Goal: Information Seeking & Learning: Learn about a topic

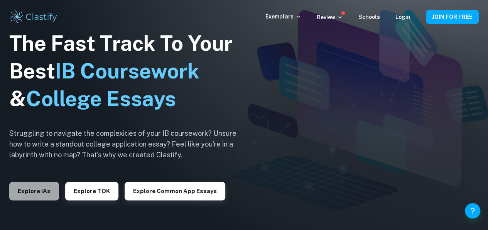
click at [40, 190] on button "Explore IAs" at bounding box center [34, 191] width 50 height 19
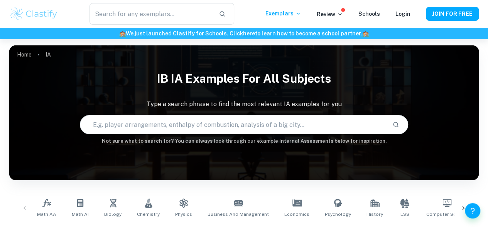
click at [48, 53] on p "IA" at bounding box center [47, 54] width 5 height 8
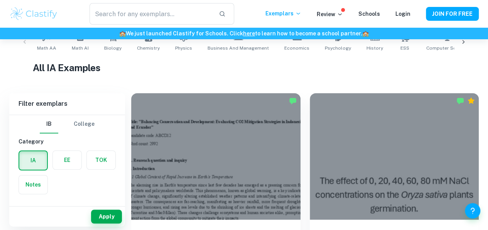
scroll to position [167, 0]
click at [68, 160] on label "button" at bounding box center [67, 160] width 29 height 19
click at [0, 0] on input "radio" at bounding box center [0, 0] width 0 height 0
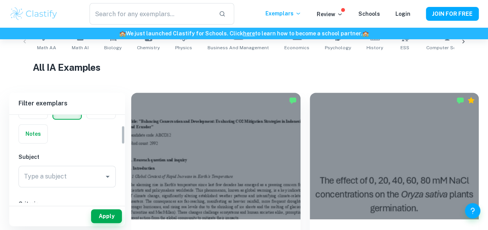
scroll to position [51, 0]
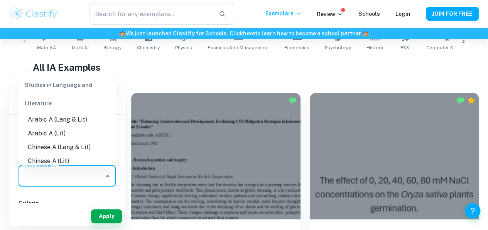
click at [87, 172] on input "Type a subject" at bounding box center [61, 176] width 79 height 15
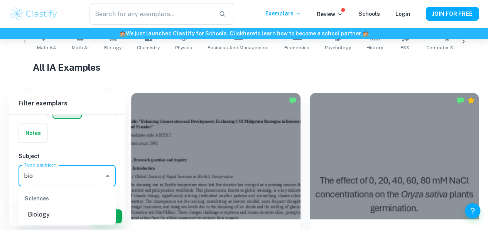
click at [32, 214] on li "Biology" at bounding box center [67, 215] width 97 height 14
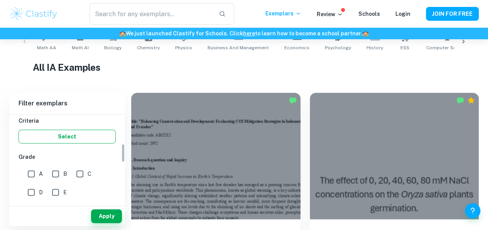
scroll to position [134, 0]
type input "Biology"
click at [28, 174] on input "A" at bounding box center [31, 173] width 15 height 15
checkbox input "true"
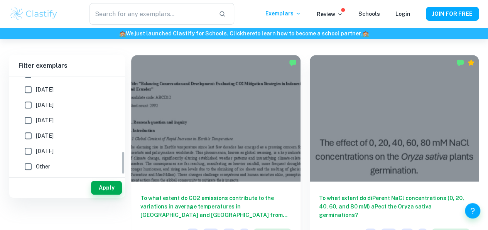
scroll to position [281, 0]
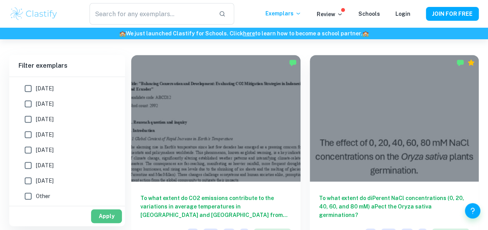
click at [101, 214] on button "Apply" at bounding box center [106, 217] width 31 height 14
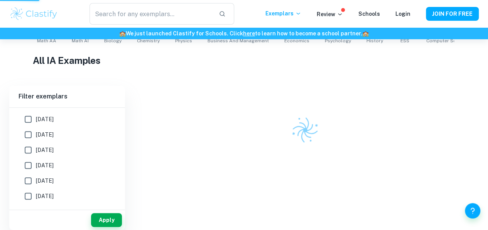
scroll to position [145, 0]
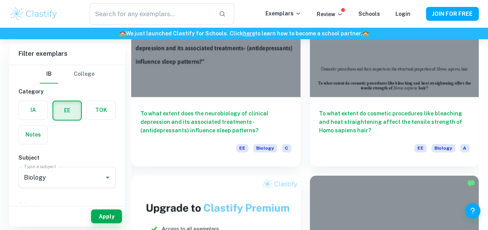
scroll to position [539, 0]
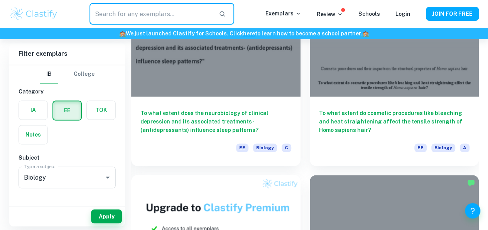
click at [172, 19] on input "text" at bounding box center [150, 14] width 123 height 22
type input "[MEDICAL_DATA]"
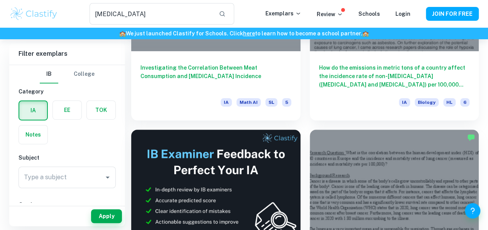
scroll to position [176, 0]
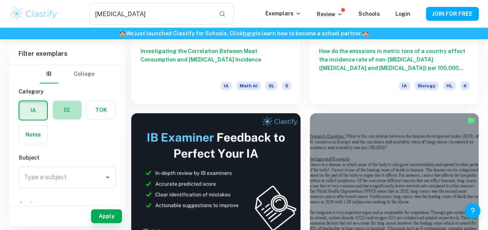
click at [73, 104] on label "button" at bounding box center [67, 110] width 29 height 19
click at [0, 0] on input "radio" at bounding box center [0, 0] width 0 height 0
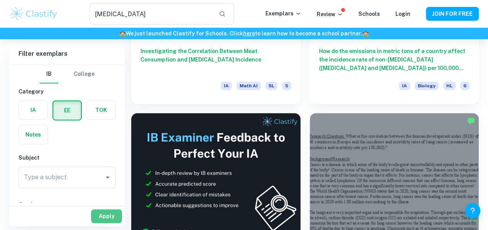
click at [108, 215] on button "Apply" at bounding box center [106, 217] width 31 height 14
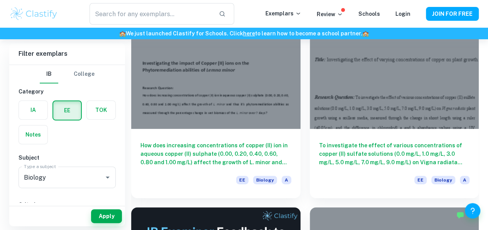
scroll to position [96, 0]
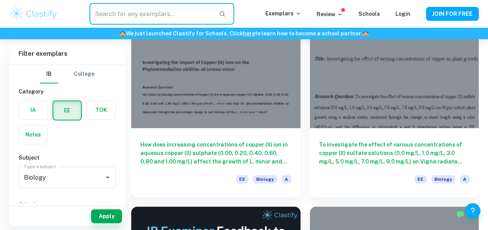
click at [128, 14] on input "text" at bounding box center [150, 14] width 123 height 22
type input "[MEDICAL_DATA]"
